Goal: Task Accomplishment & Management: Complete application form

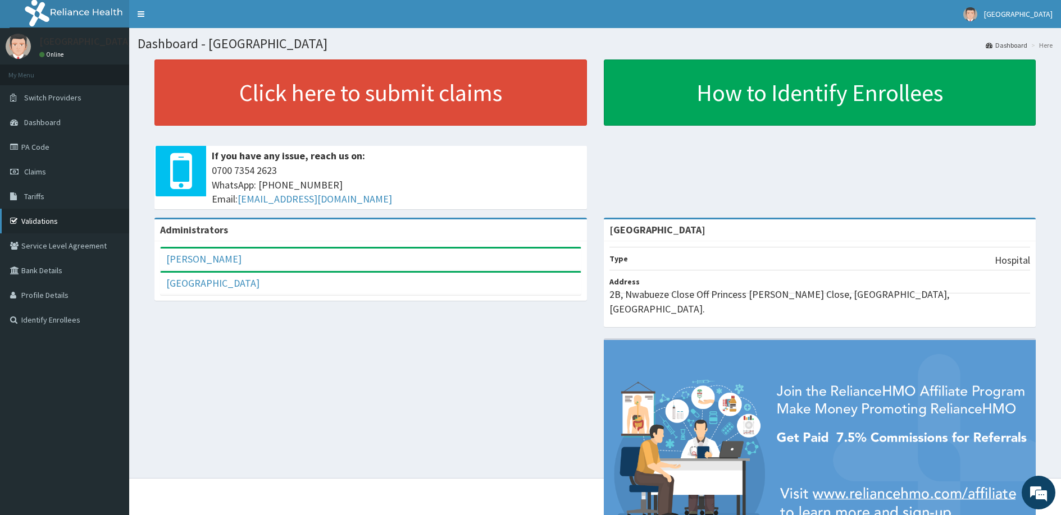
click at [53, 218] on link "Validations" at bounding box center [64, 221] width 129 height 25
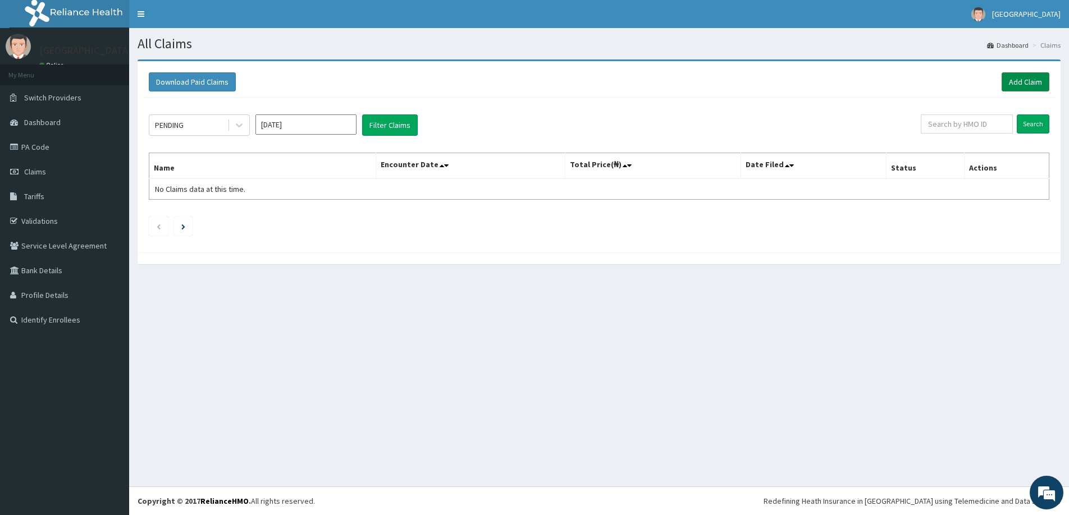
click at [1025, 81] on link "Add Claim" at bounding box center [1026, 81] width 48 height 19
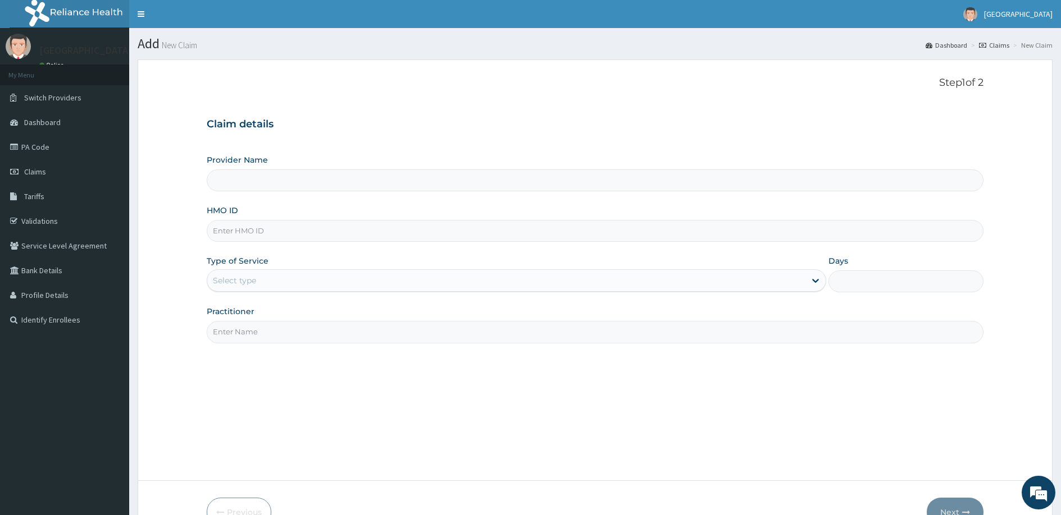
type input "[GEOGRAPHIC_DATA]"
click at [281, 234] on input "HMO ID" at bounding box center [595, 231] width 776 height 22
type input "CHL/11835/A"
click at [342, 275] on div "Select type" at bounding box center [506, 281] width 598 height 18
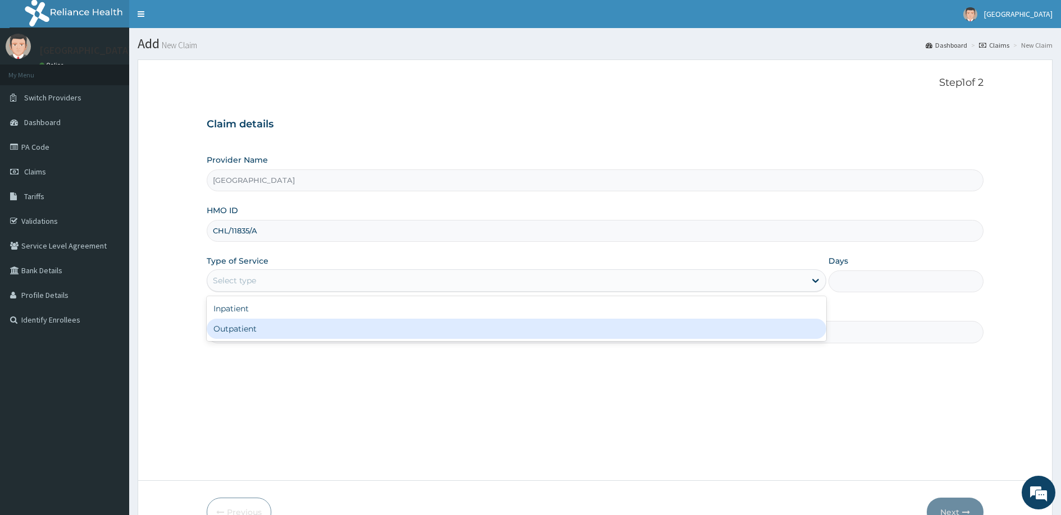
click at [315, 333] on div "Outpatient" at bounding box center [516, 329] width 619 height 20
type input "1"
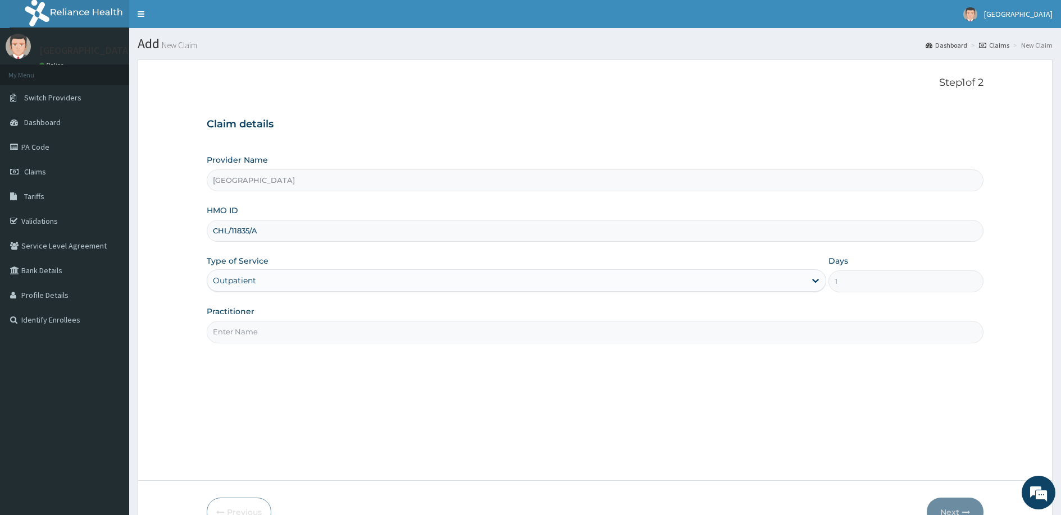
click at [326, 339] on input "Practitioner" at bounding box center [595, 332] width 776 height 22
type input "[PERSON_NAME]"
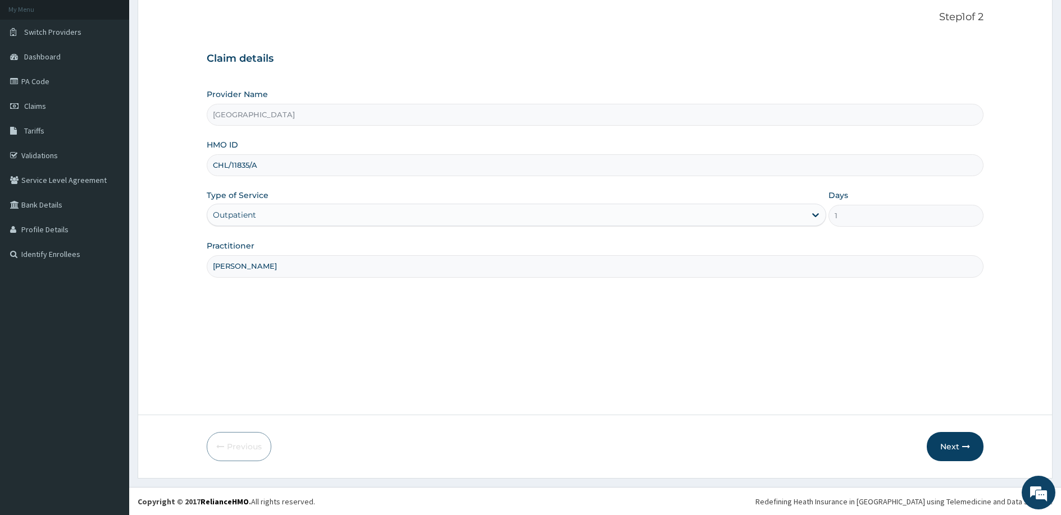
scroll to position [66, 0]
click at [957, 440] on button "Next" at bounding box center [954, 446] width 57 height 29
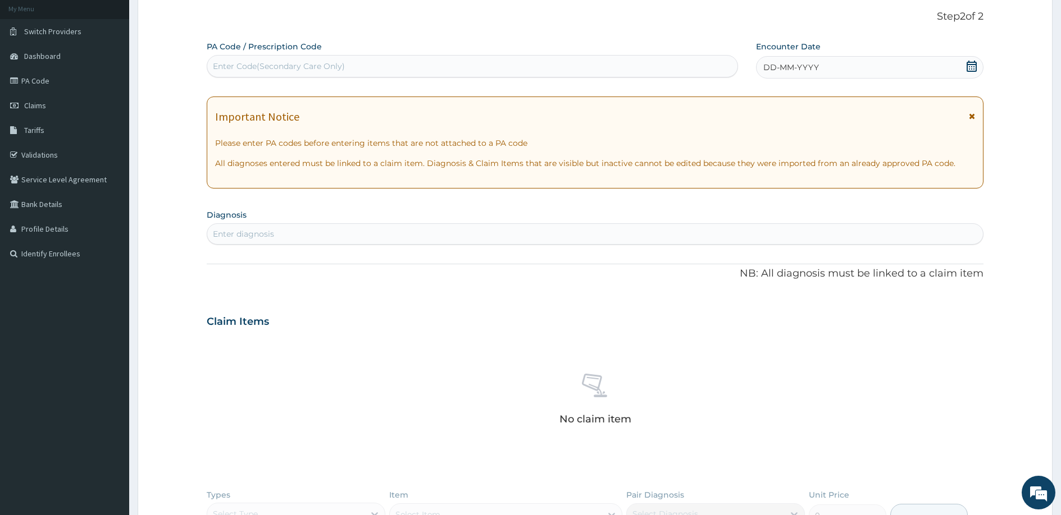
click at [965, 116] on div "Important Notice" at bounding box center [595, 120] width 760 height 18
click at [973, 112] on icon at bounding box center [971, 116] width 6 height 8
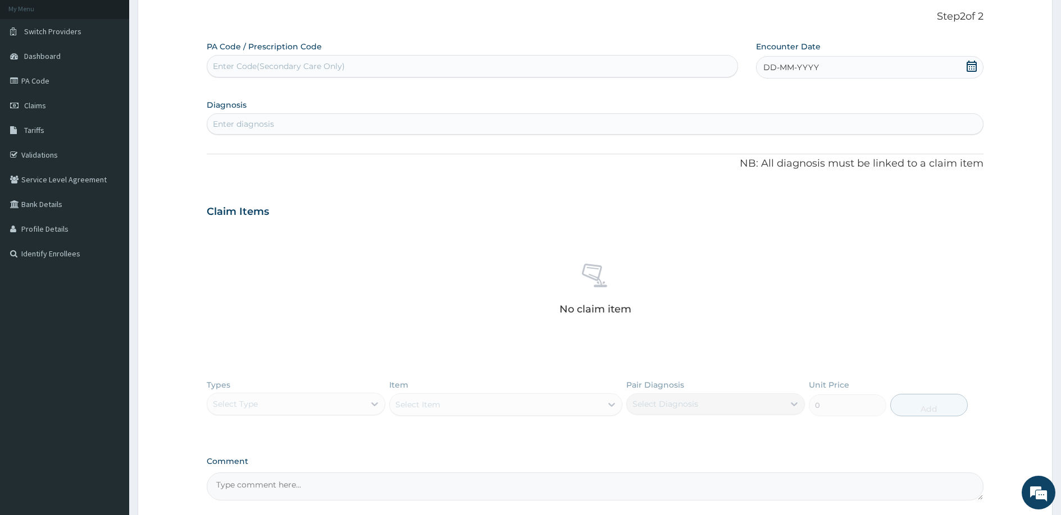
click at [538, 62] on div "Enter Code(Secondary Care Only)" at bounding box center [472, 66] width 530 height 18
click at [968, 67] on icon at bounding box center [971, 66] width 11 height 11
click at [761, 175] on div "11" at bounding box center [763, 174] width 17 height 17
click at [536, 124] on div "Enter diagnosis" at bounding box center [594, 124] width 775 height 18
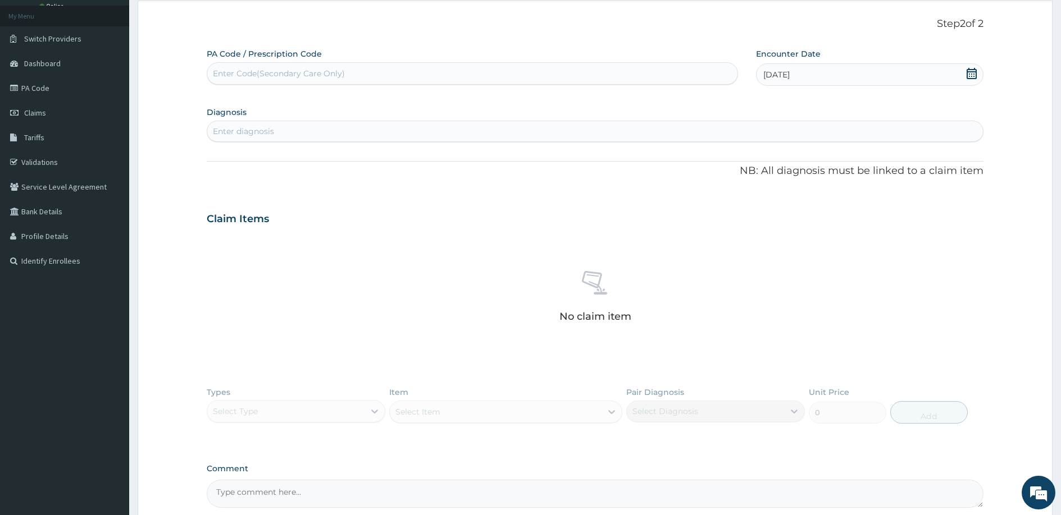
scroll to position [57, 0]
